Goal: Information Seeking & Learning: Learn about a topic

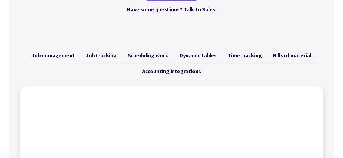
scroll to position [195, 0]
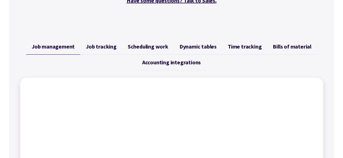
click at [283, 47] on span "Bills of material" at bounding box center [292, 46] width 39 height 7
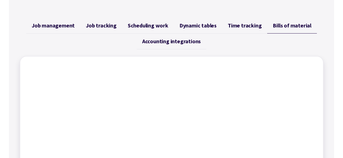
scroll to position [167, 0]
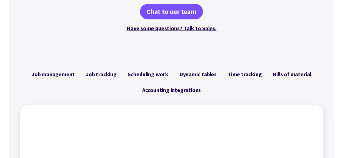
click at [232, 75] on span "Time tracking" at bounding box center [245, 74] width 34 height 7
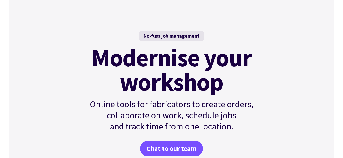
scroll to position [0, 0]
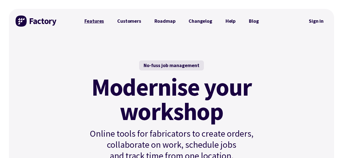
click at [101, 19] on link "Features" at bounding box center [94, 21] width 33 height 11
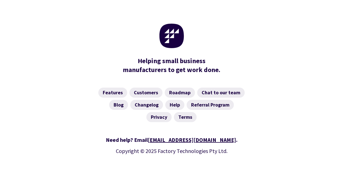
scroll to position [946, 0]
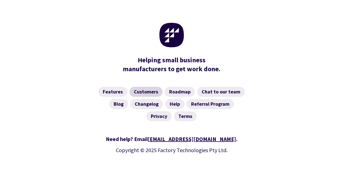
click at [154, 87] on link "Customers" at bounding box center [145, 92] width 33 height 10
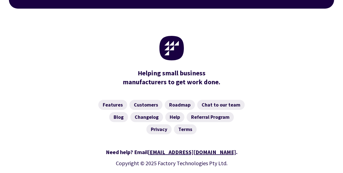
scroll to position [874, 0]
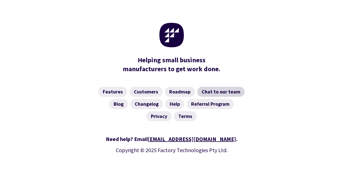
click at [228, 87] on link "Chat to our team" at bounding box center [221, 92] width 48 height 10
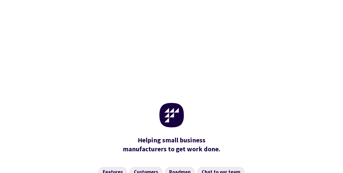
scroll to position [139, 0]
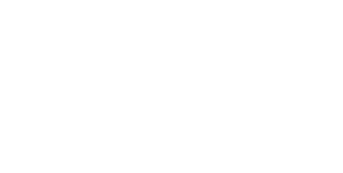
click at [330, 81] on div "Chat to our team Connect with a Product Specialist to learn more about Factory" at bounding box center [171, 43] width 325 height 280
click at [307, 73] on div "Chat to our team Connect with a Product Specialist to learn more about Factory" at bounding box center [171, 43] width 325 height 280
